Goal: Task Accomplishment & Management: Manage account settings

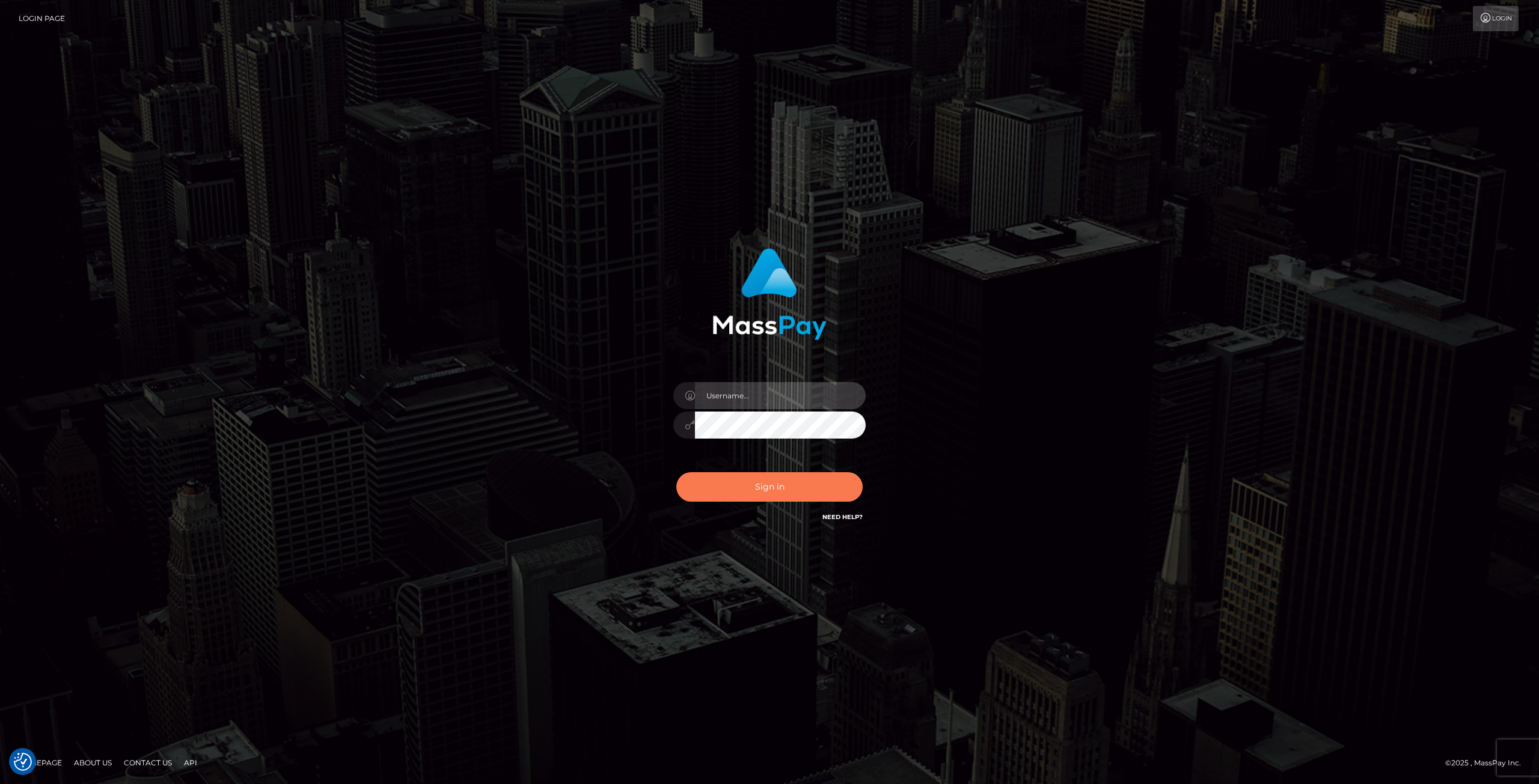
type input "Klaudia Peczynska"
click at [771, 485] on button "Sign in" at bounding box center [770, 487] width 187 height 30
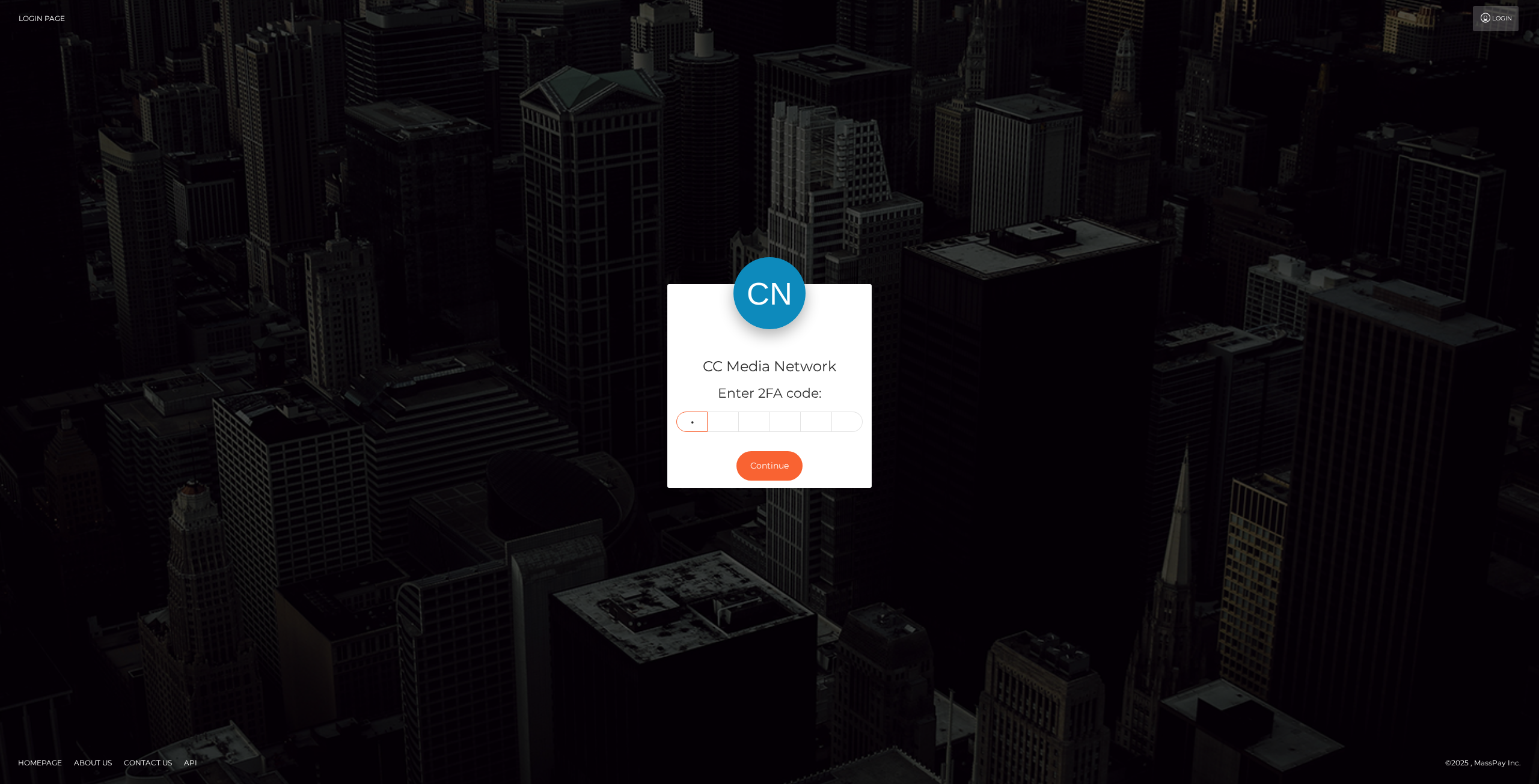
type input "3"
type input "5"
type input "9"
type input "5"
type input "7"
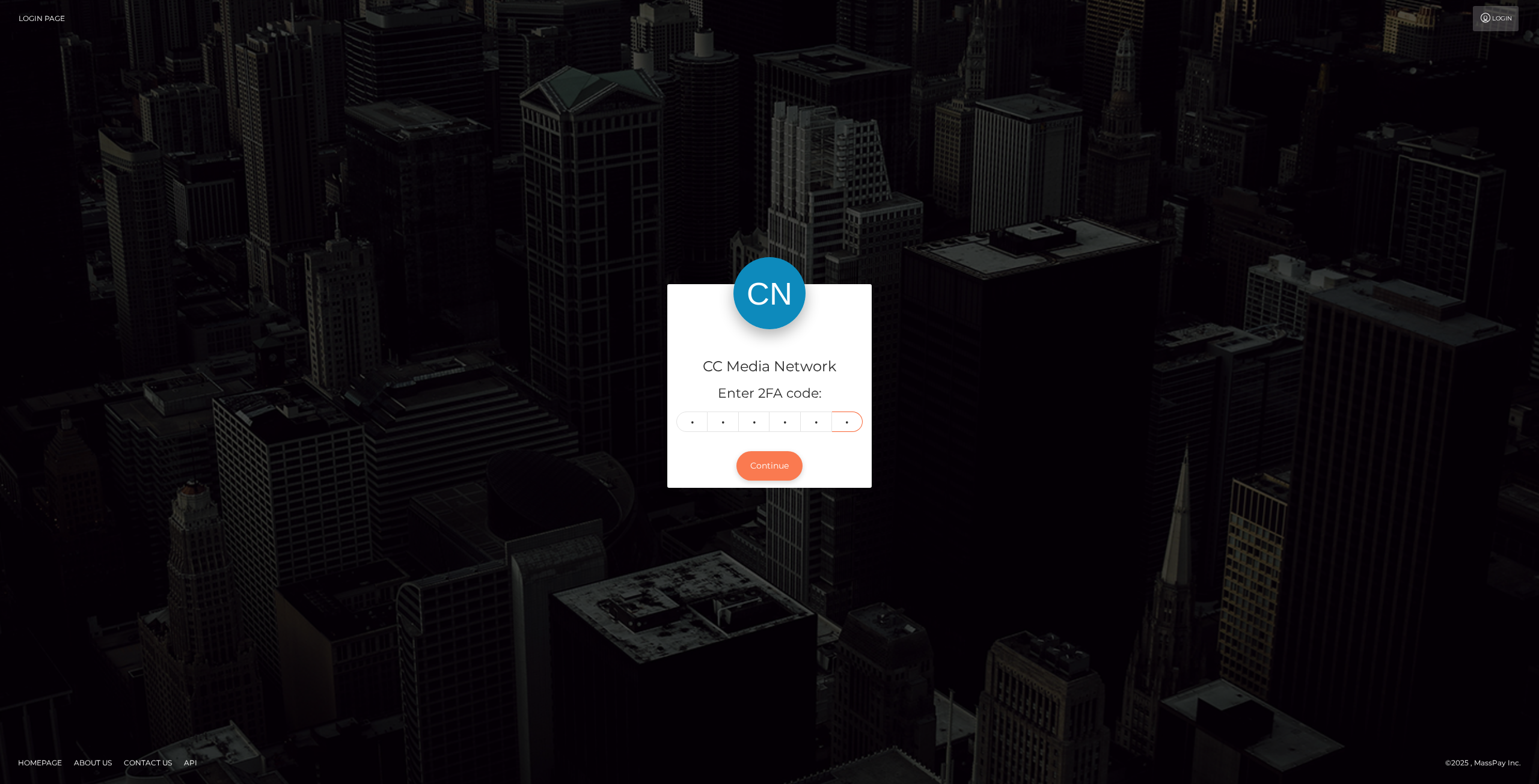
type input "7"
click at [766, 470] on button "Continue" at bounding box center [770, 466] width 66 height 30
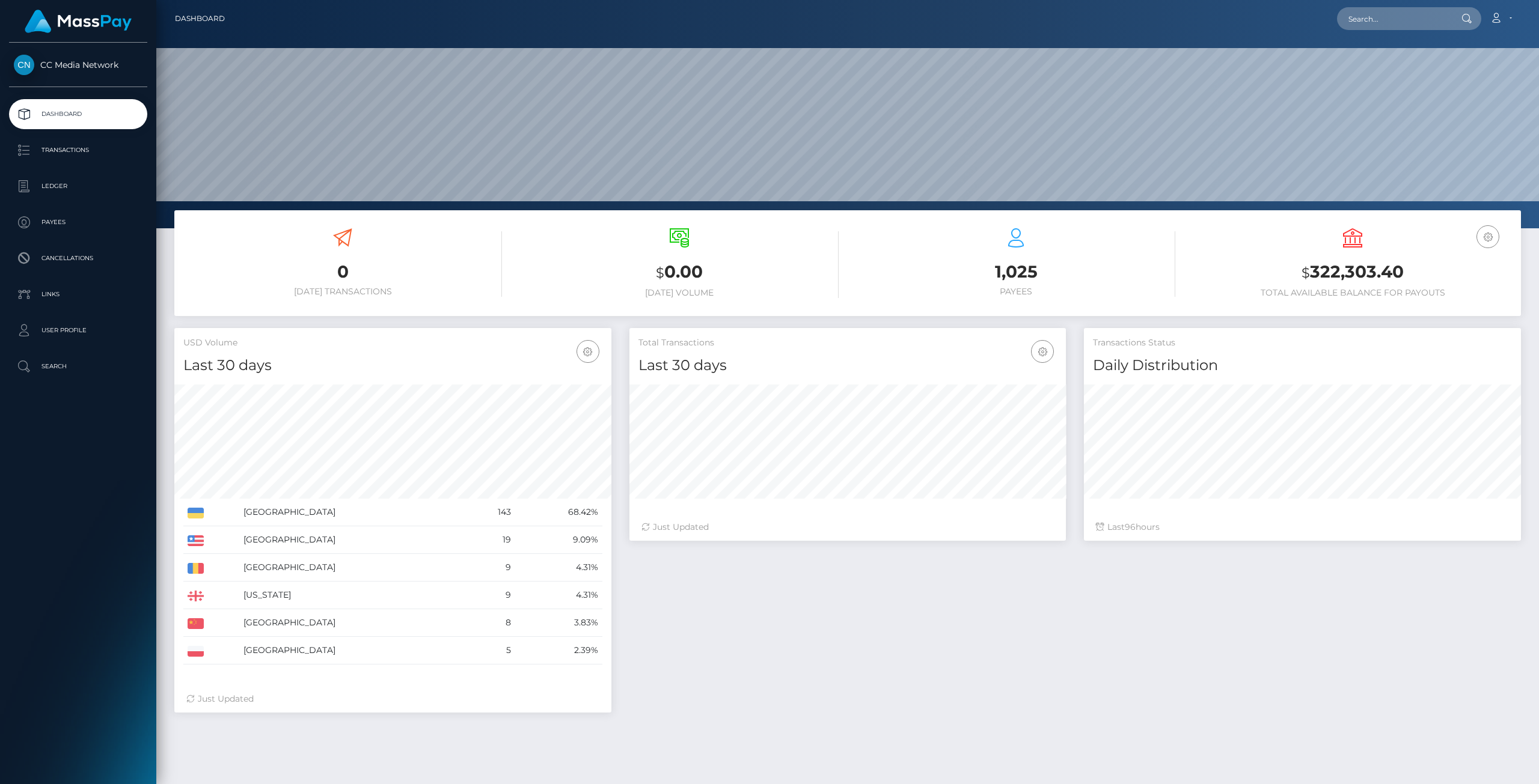
scroll to position [213, 436]
click at [71, 177] on link "Ledger" at bounding box center [79, 186] width 139 height 30
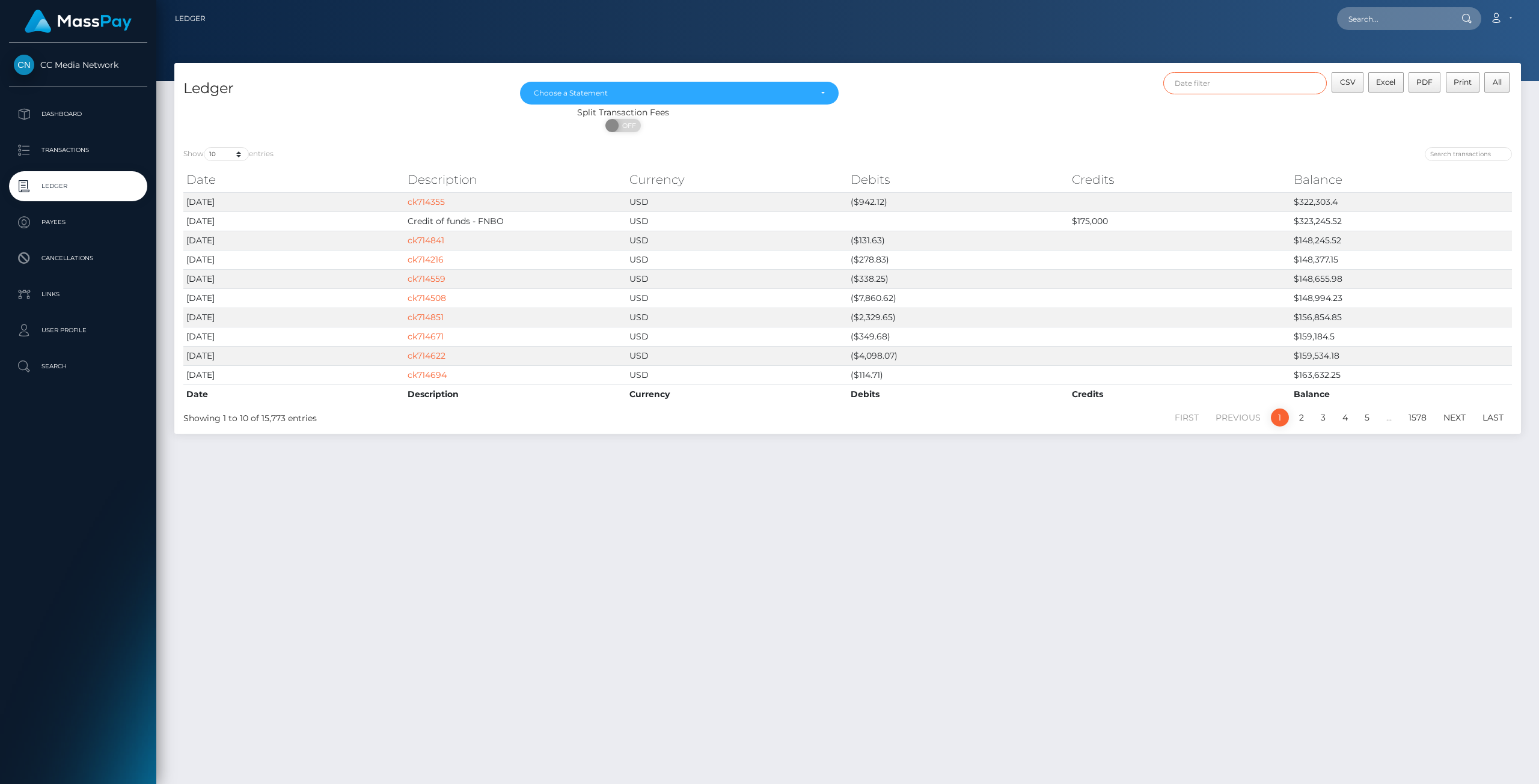
click at [1270, 83] on input "text" at bounding box center [1245, 83] width 164 height 22
click at [1431, 102] on div "Sep 2025 Su Mo Tu We Th Fr Sa 31 1 2 3 4 5 6 7 8 9 10 11 12 13 14 15 16 17 18 1…" at bounding box center [1386, 169] width 146 height 141
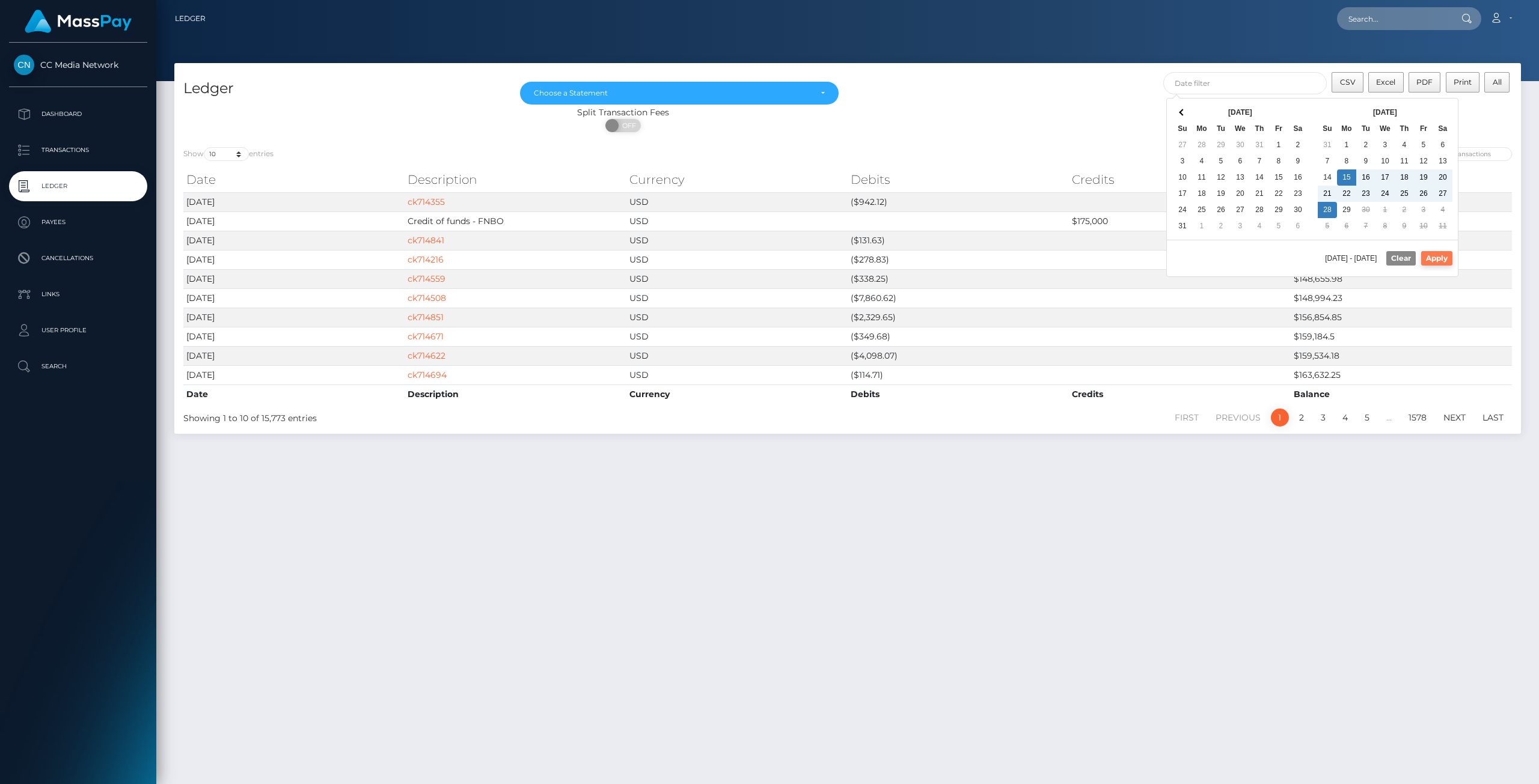
click at [1437, 254] on button "Apply" at bounding box center [1437, 258] width 31 height 14
type input "09/15/2025 - 09/28/2025"
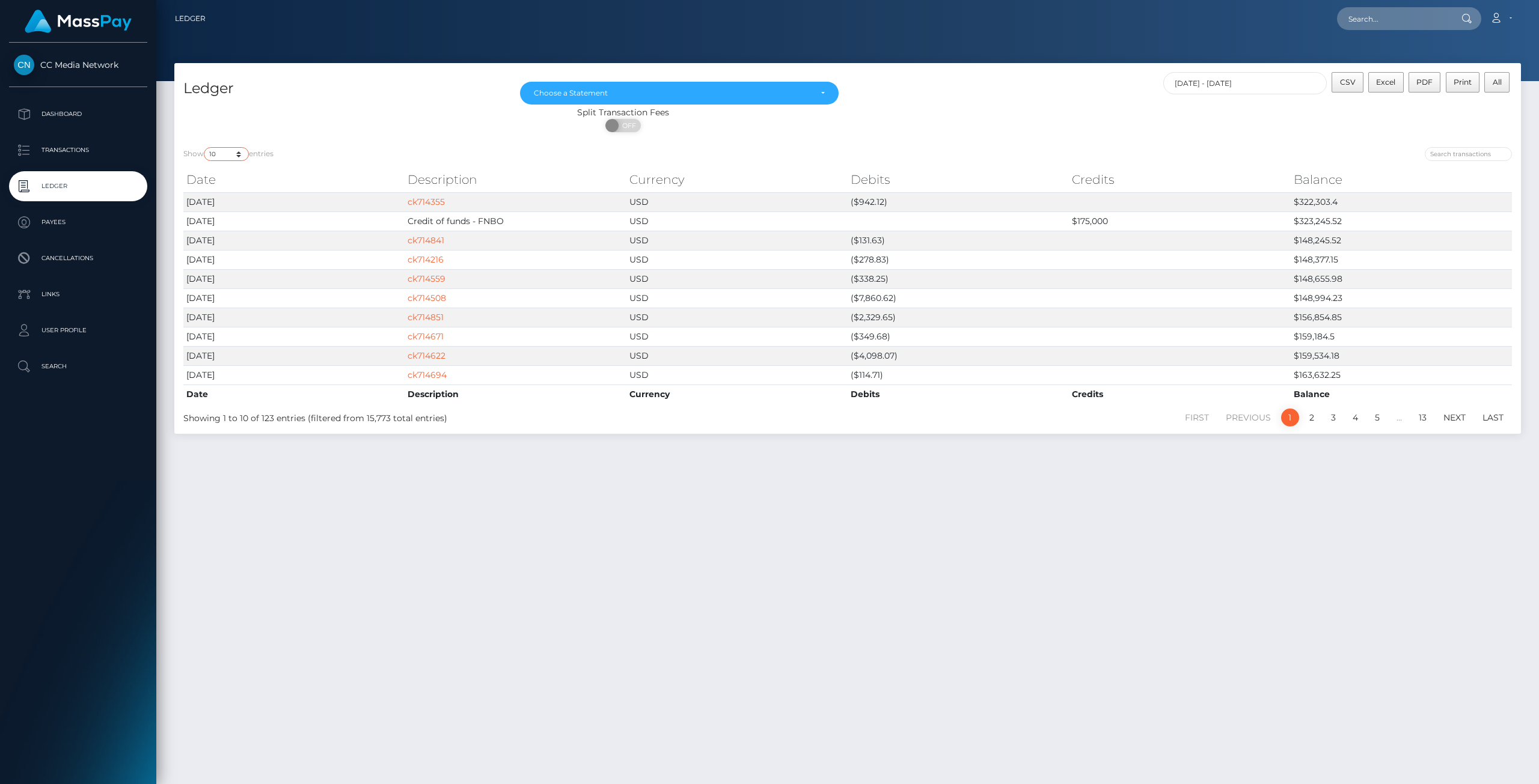
click at [229, 148] on select "10 25 50 100 250" at bounding box center [226, 154] width 45 height 14
select select "250"
click at [205, 147] on select "10 25 50 100 250" at bounding box center [226, 154] width 45 height 14
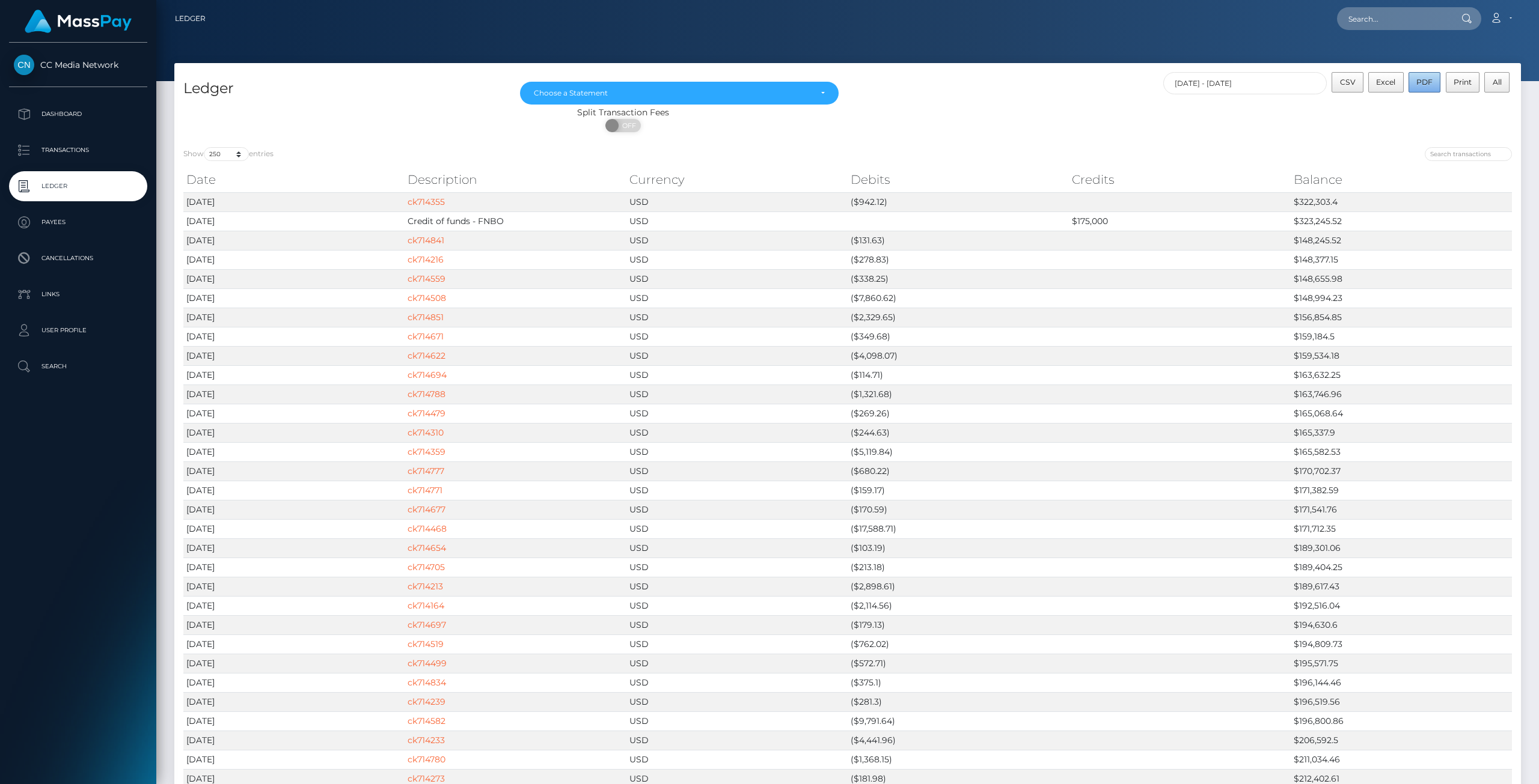
click at [1427, 83] on span "PDF" at bounding box center [1424, 82] width 16 height 9
click at [1391, 82] on span "Excel" at bounding box center [1386, 82] width 19 height 9
